Goal: Information Seeking & Learning: Learn about a topic

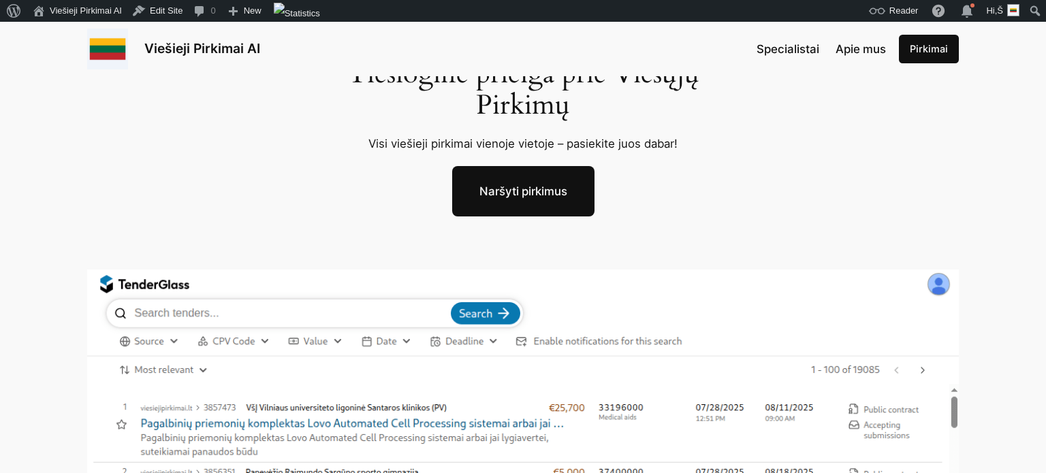
scroll to position [89, 0]
click at [650, 67] on div "Viešieji Pirkimai AI Specialistai Apie mus [GEOGRAPHIC_DATA]" at bounding box center [523, 49] width 872 height 41
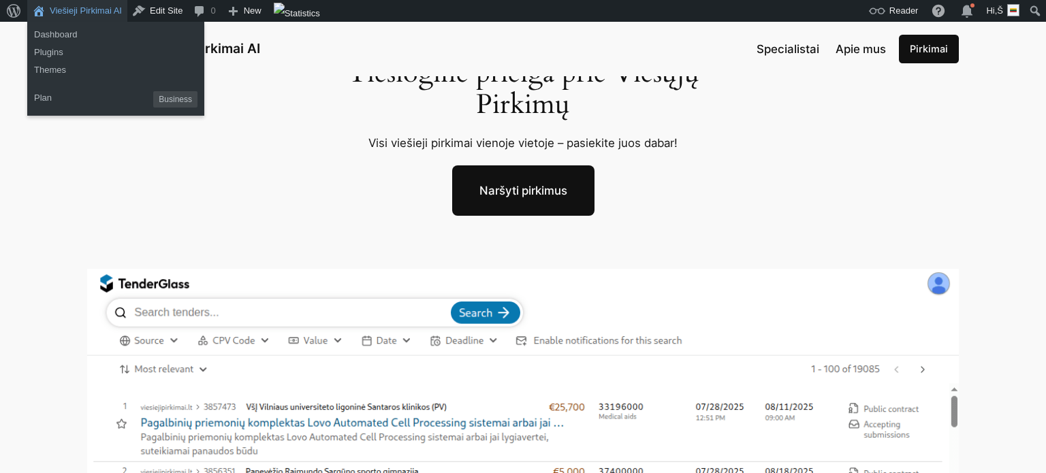
click at [81, 10] on link "Viešieji Pirkimai AI" at bounding box center [77, 11] width 100 height 22
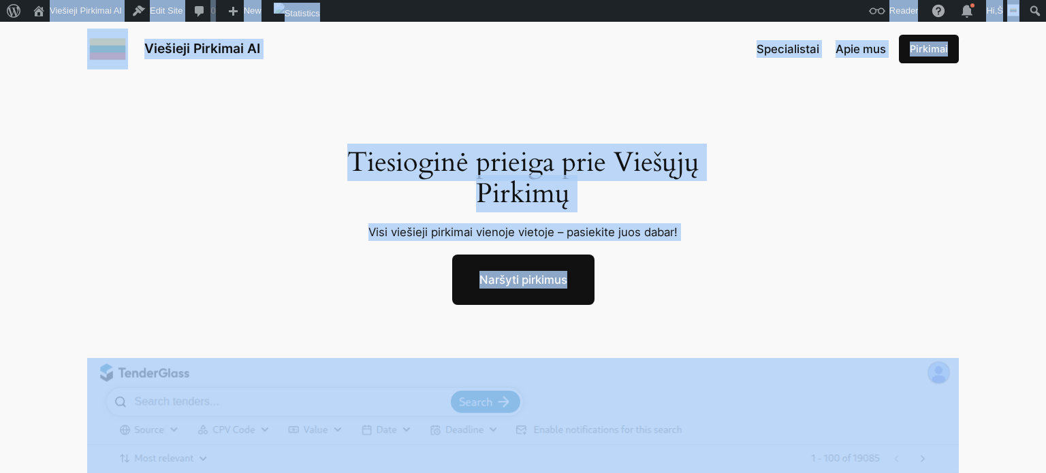
copy body "Lor Ipsum Dolor Sitamet Conse AdipIscin Eli Seddoeiu Temporin Utlabore ET Dolor…"
click at [596, 198] on h1 "Tiesioginė prieiga prie Viešųjų Pirkimų" at bounding box center [523, 178] width 385 height 63
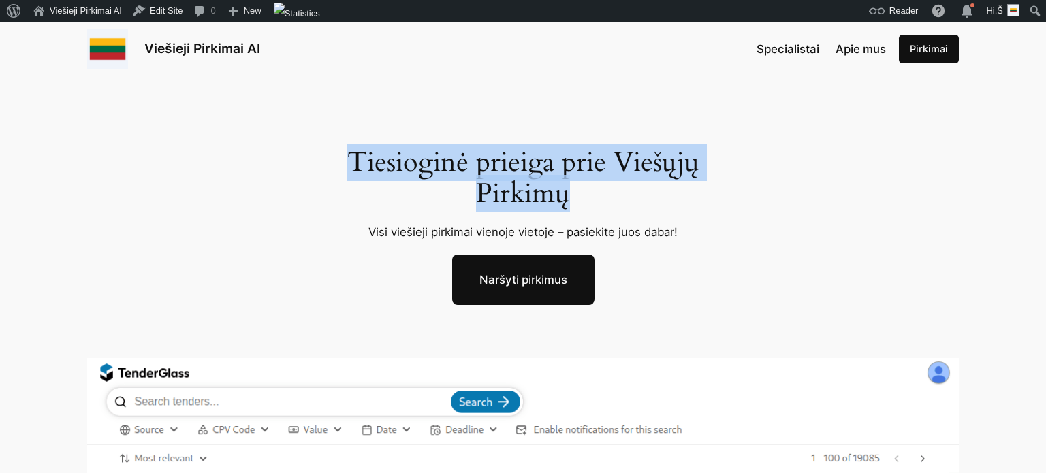
drag, startPoint x: 581, startPoint y: 193, endPoint x: 349, endPoint y: 165, distance: 234.0
click at [349, 165] on h1 "Tiesioginė prieiga prie Viešųjų Pirkimų" at bounding box center [523, 178] width 385 height 63
copy h1 "Tiesioginė prieiga prie Viešųjų Pirkimų"
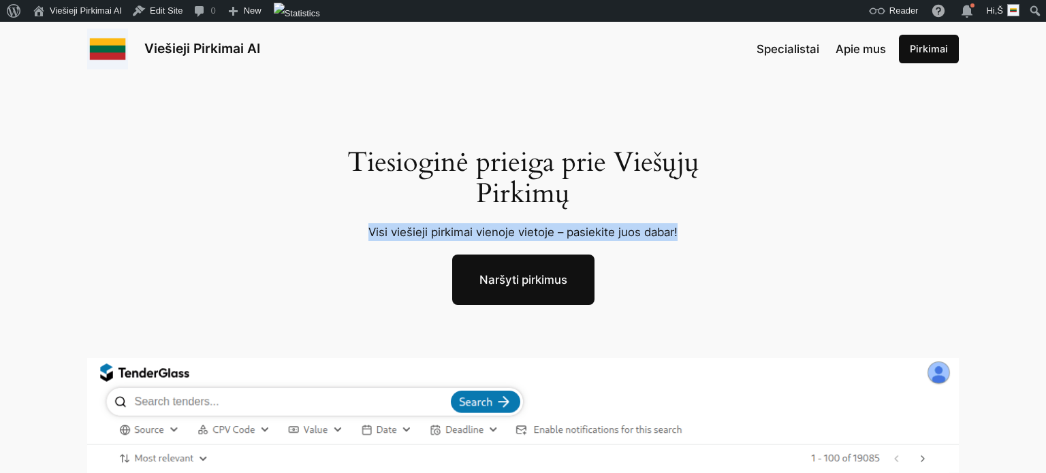
drag, startPoint x: 371, startPoint y: 229, endPoint x: 681, endPoint y: 232, distance: 310.7
click at [681, 232] on p "Visi viešieji pirkimai vienoje vietoje – pasiekite juos dabar!" at bounding box center [523, 232] width 385 height 18
copy p "Visi viešieji pirkimai vienoje vietoje – pasiekite juos dabar!"
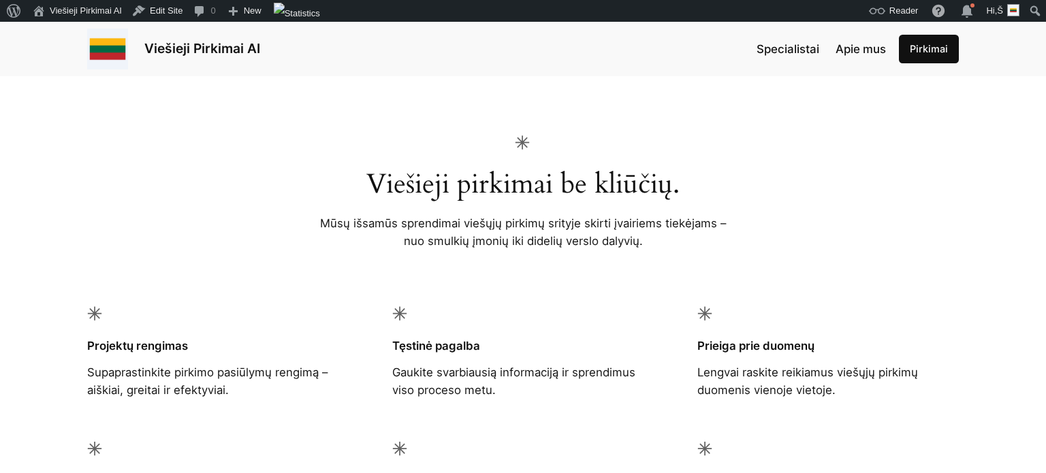
scroll to position [882, 0]
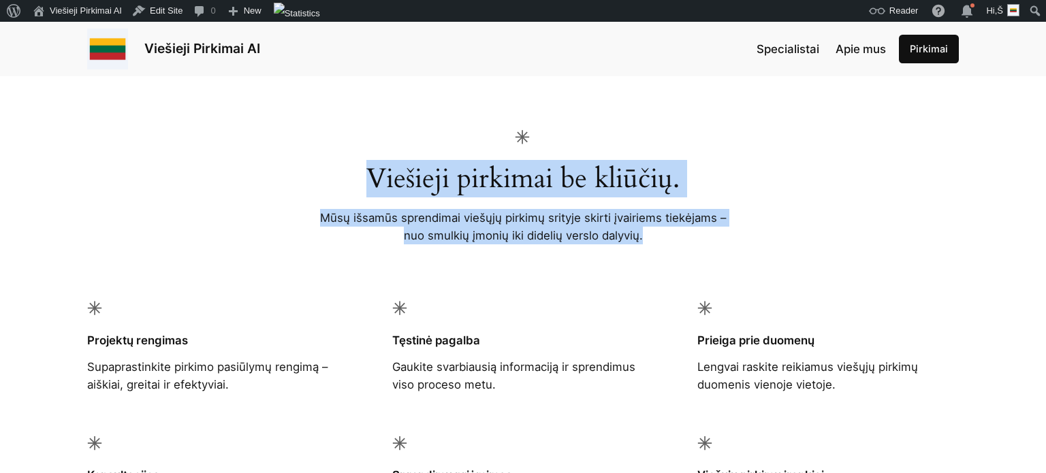
drag, startPoint x: 370, startPoint y: 175, endPoint x: 667, endPoint y: 242, distance: 304.5
click at [667, 242] on div "Viešieji pirkimai be kliūčių. Mūsų išsamūs sprendimai viešųjų pirkimų srityje s…" at bounding box center [523, 187] width 422 height 114
copy div "Viešieji pirkimai be kliūčių. Mūsų išsamūs sprendimai viešųjų pirkimų srityje s…"
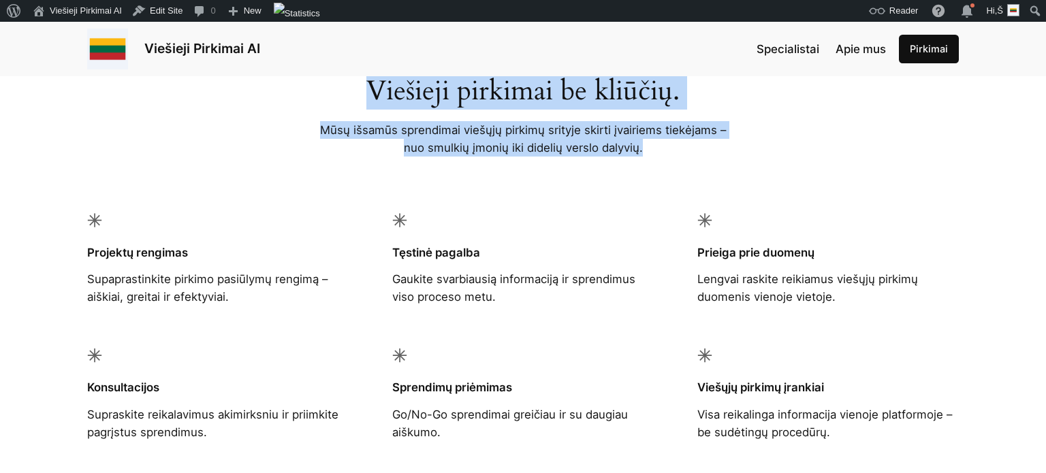
scroll to position [1064, 0]
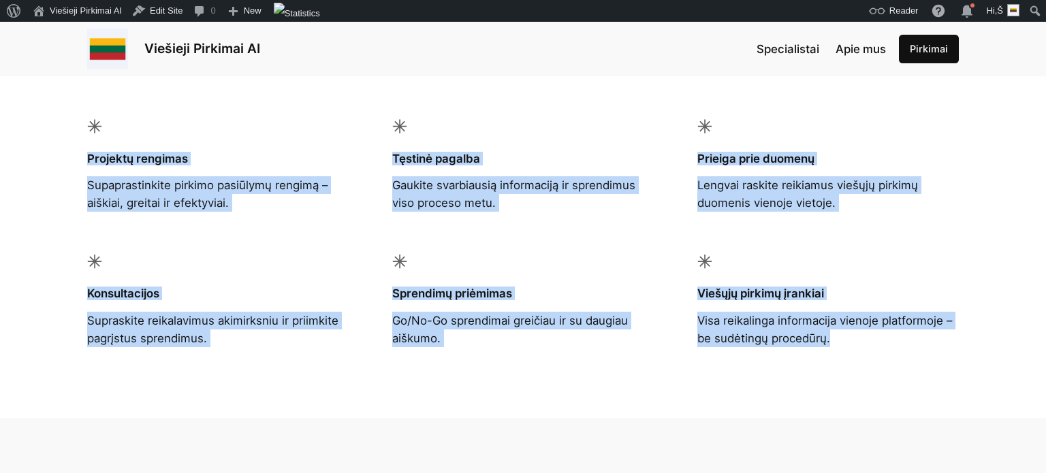
drag, startPoint x: 90, startPoint y: 157, endPoint x: 835, endPoint y: 333, distance: 765.9
click at [835, 333] on div "Viešieji pirkimai be kliūčių. Mūsų išsamūs sprendimai viešųjų pirkimų srityje s…" at bounding box center [523, 147] width 1046 height 541
copy div "Projektų rengimas Supaprastinkite pirkimo pasiūlymų rengimą – aiškiai, greitai …"
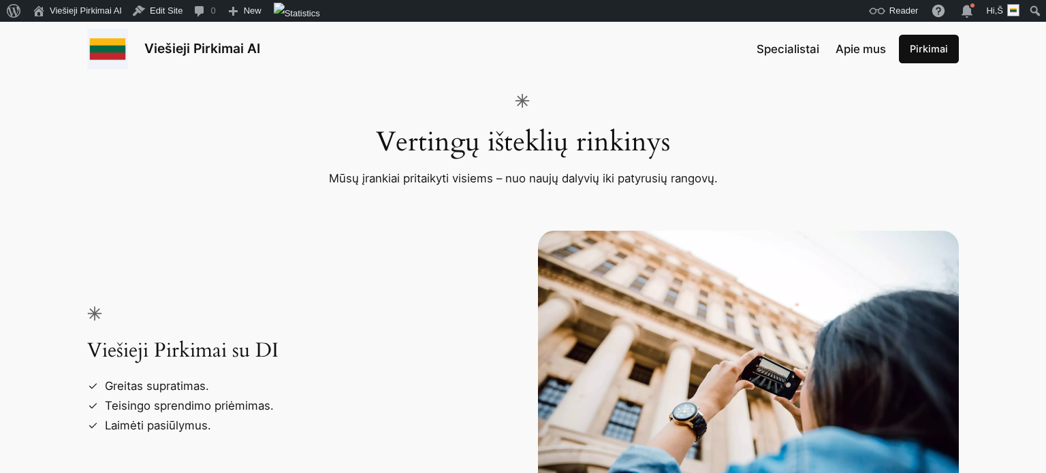
scroll to position [1929, 0]
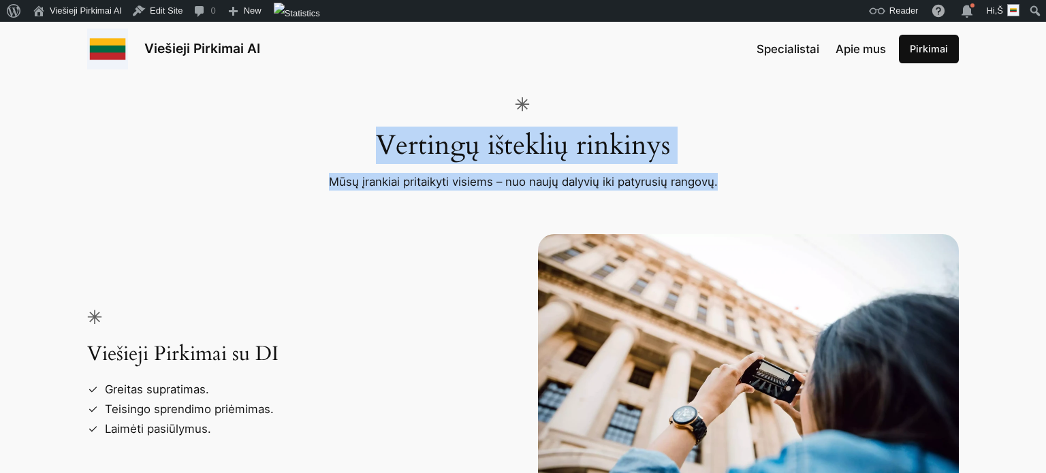
drag, startPoint x: 379, startPoint y: 137, endPoint x: 717, endPoint y: 186, distance: 341.5
click at [717, 186] on div "Vertingų išteklių rinkinys Mūsų įrankiai pritaikyti visiems – nuo naujų dalyvių…" at bounding box center [523, 144] width 422 height 94
copy div "Vertingų išteklių rinkinys Mūsų įrankiai pritaikyti visiems – nuo naujų dalyvių…"
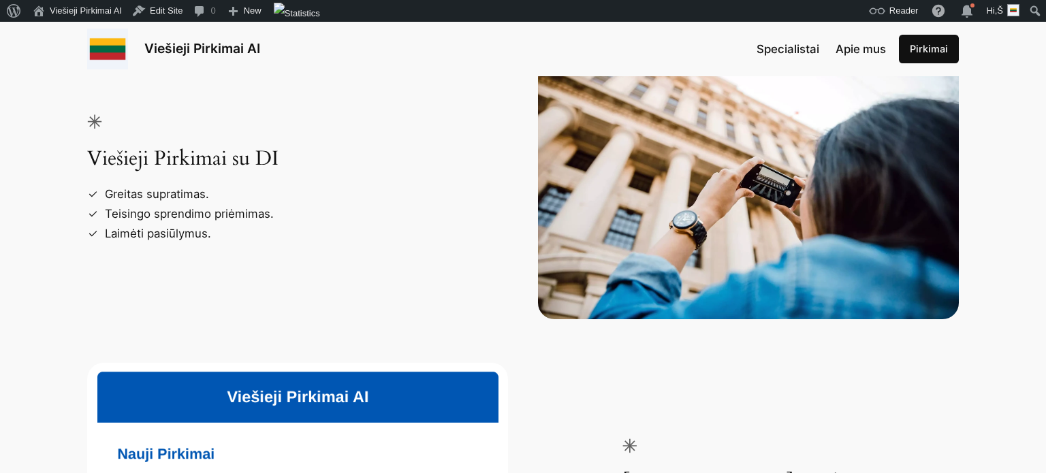
scroll to position [2120, 0]
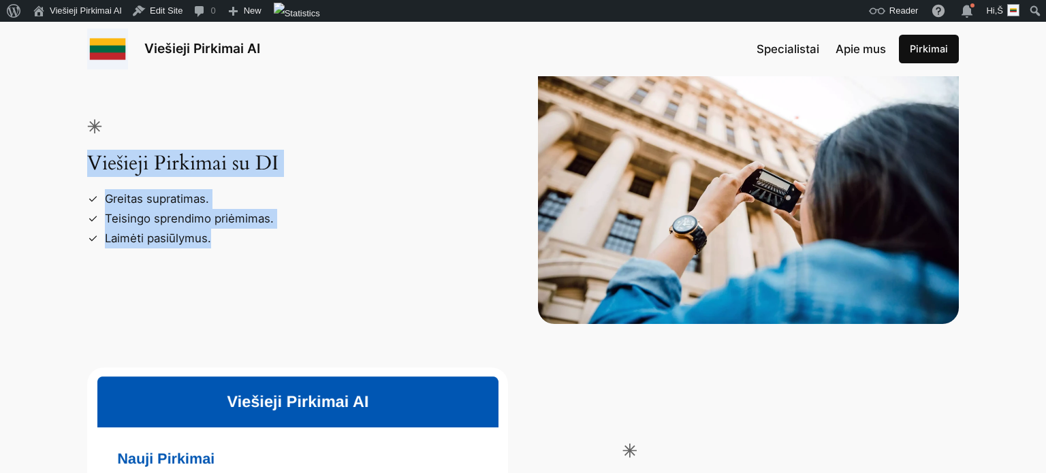
drag, startPoint x: 242, startPoint y: 243, endPoint x: 93, endPoint y: 160, distance: 170.5
click at [93, 160] on div "Viešieji Pirkimai su DI Greitas supratimas. Teisingo sprendimo priėmimas. Laimė…" at bounding box center [255, 184] width 337 height 130
copy div "Viešieji Pirkimai su DI Greitas supratimas. Teisingo sprendimo priėmimas. Laimė…"
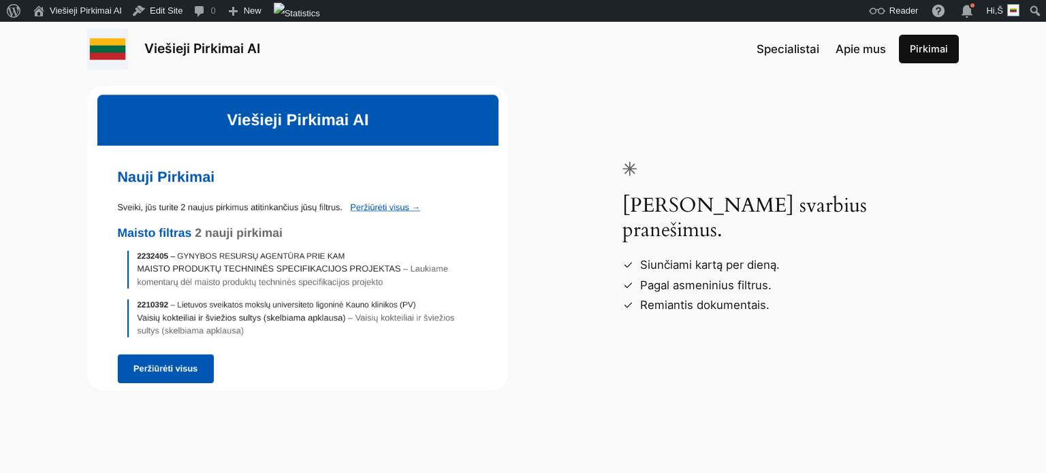
scroll to position [2405, 0]
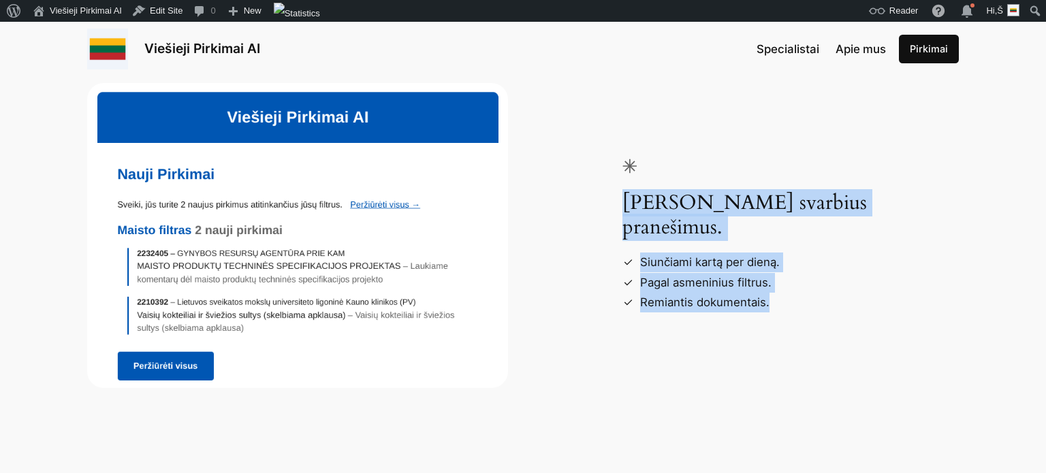
drag, startPoint x: 628, startPoint y: 217, endPoint x: 796, endPoint y: 286, distance: 181.8
click at [796, 286] on div "[PERSON_NAME] svarbius pranešimus. Siunčiami kartą per dieną. Pagal asmeninius …" at bounding box center [791, 236] width 337 height 154
copy div "[PERSON_NAME] svarbius pranešimus. Siunčiami kartą per dieną. Pagal asmeninius …"
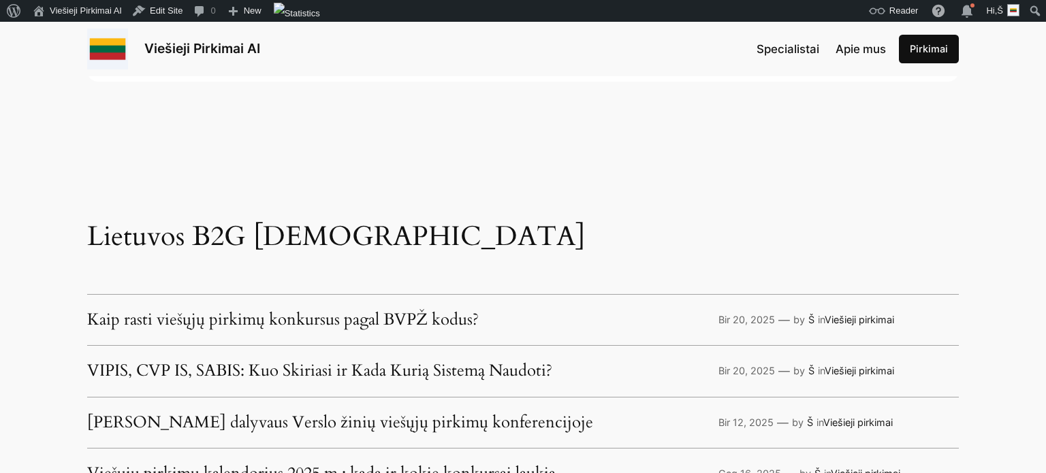
scroll to position [3175, 0]
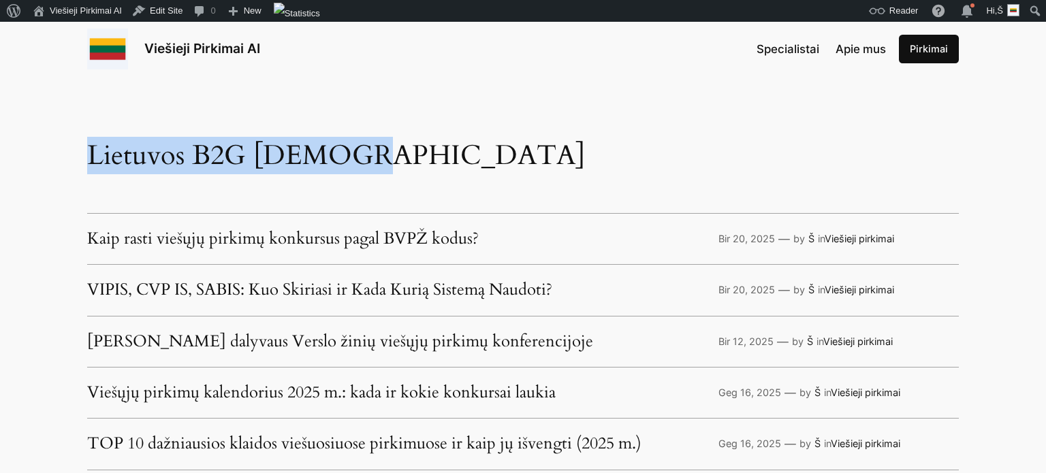
drag, startPoint x: 327, startPoint y: 158, endPoint x: 73, endPoint y: 152, distance: 254.2
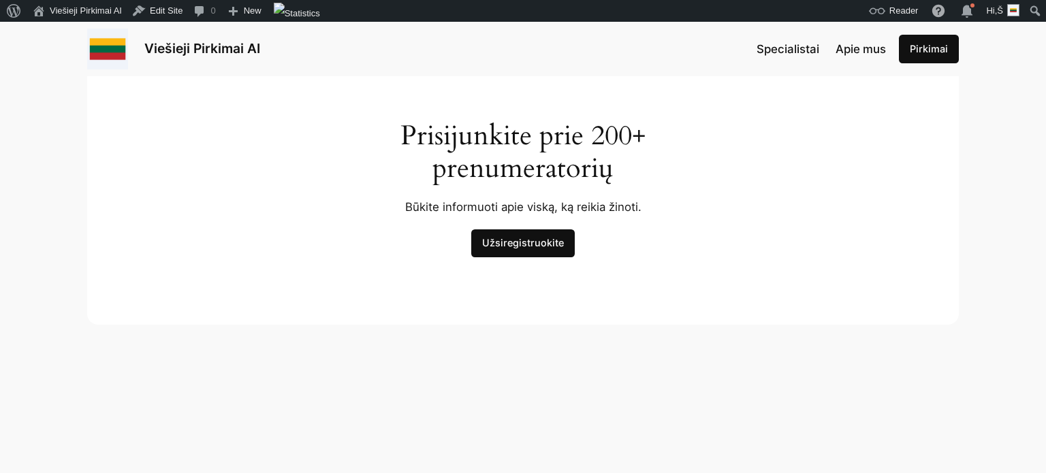
scroll to position [4107, 0]
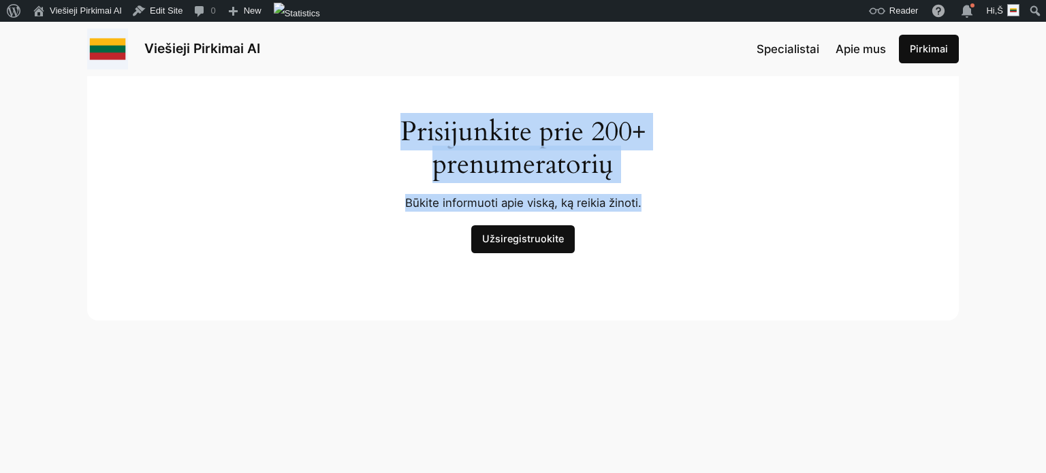
drag, startPoint x: 403, startPoint y: 129, endPoint x: 675, endPoint y: 194, distance: 279.4
click at [675, 194] on div "Prisijunkite prie 200+ prenumeratorių Būkite informuoti apie viską, ką reikia ž…" at bounding box center [523, 184] width 872 height 273
copy div "Prisijunkite prie 200+ prenumeratorių Būkite informuoti apie viską, ką reikia ž…"
drag, startPoint x: 597, startPoint y: 247, endPoint x: 395, endPoint y: 132, distance: 232.8
click at [395, 132] on div "Prisijunkite prie 200+ prenumeratorių Būkite informuoti apie viską, ką reikia ž…" at bounding box center [523, 184] width 872 height 273
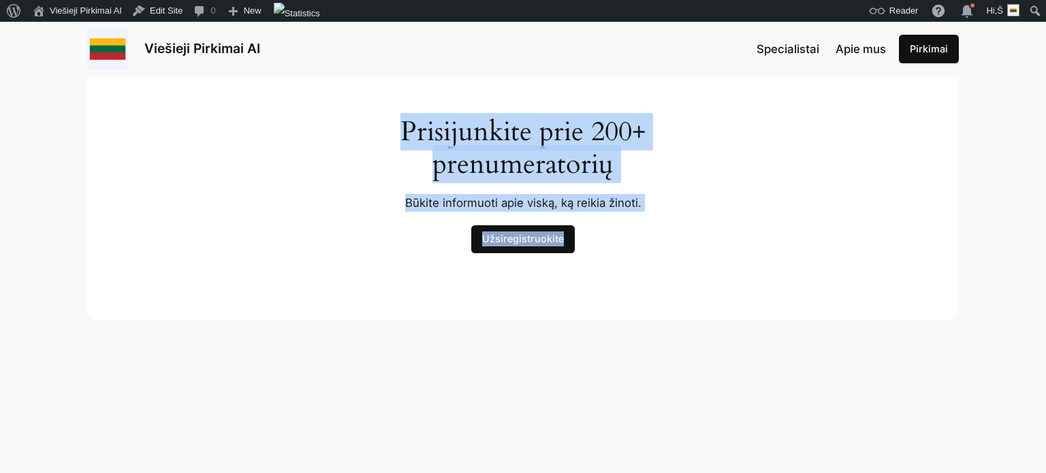
copy div "Prisijunkite prie 200+ prenumeratorių Būkite informuoti apie viską, ką reikia ž…"
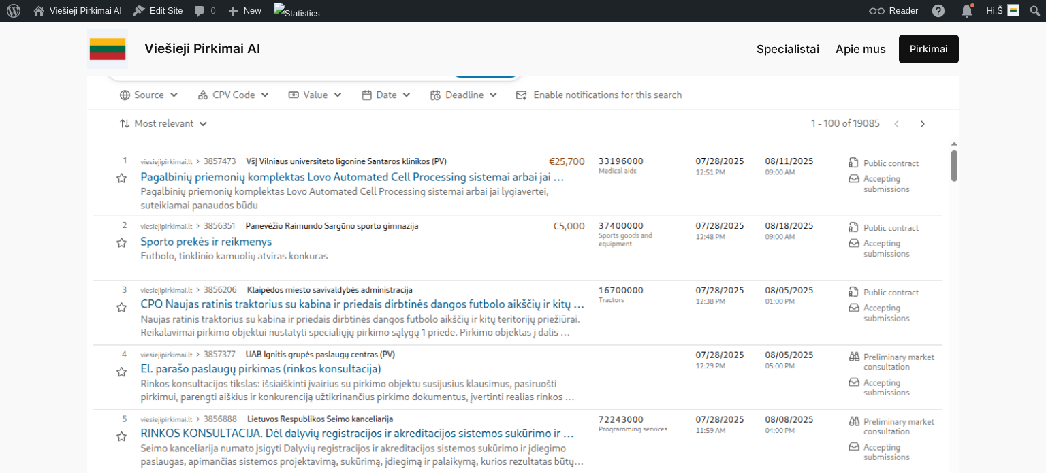
scroll to position [0, 0]
